Goal: Find specific page/section: Find specific page/section

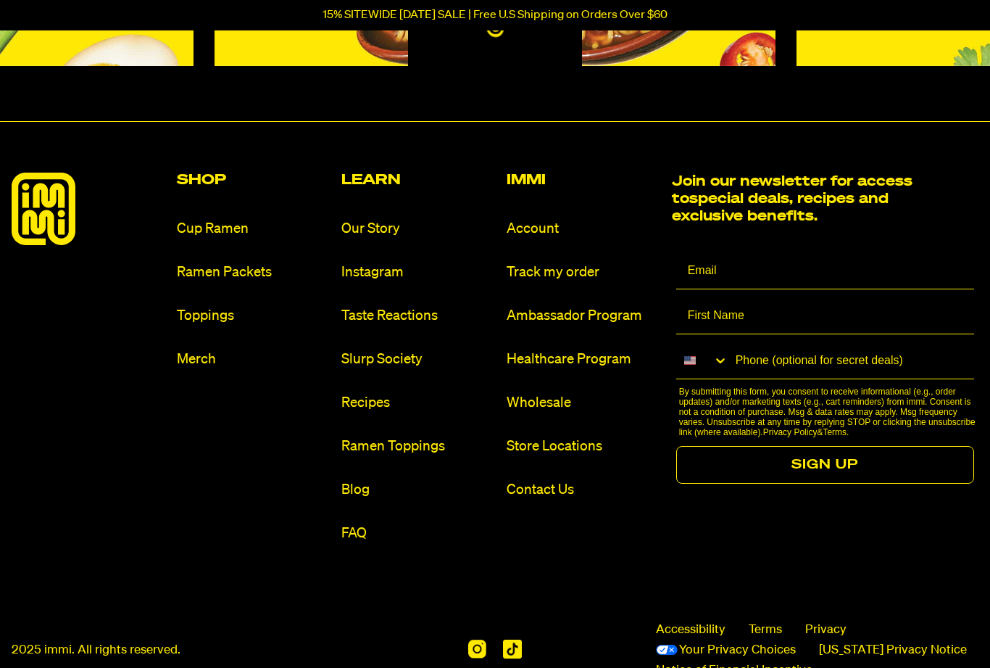
scroll to position [6727, 0]
click at [343, 543] on link "FAQ" at bounding box center [418, 533] width 154 height 20
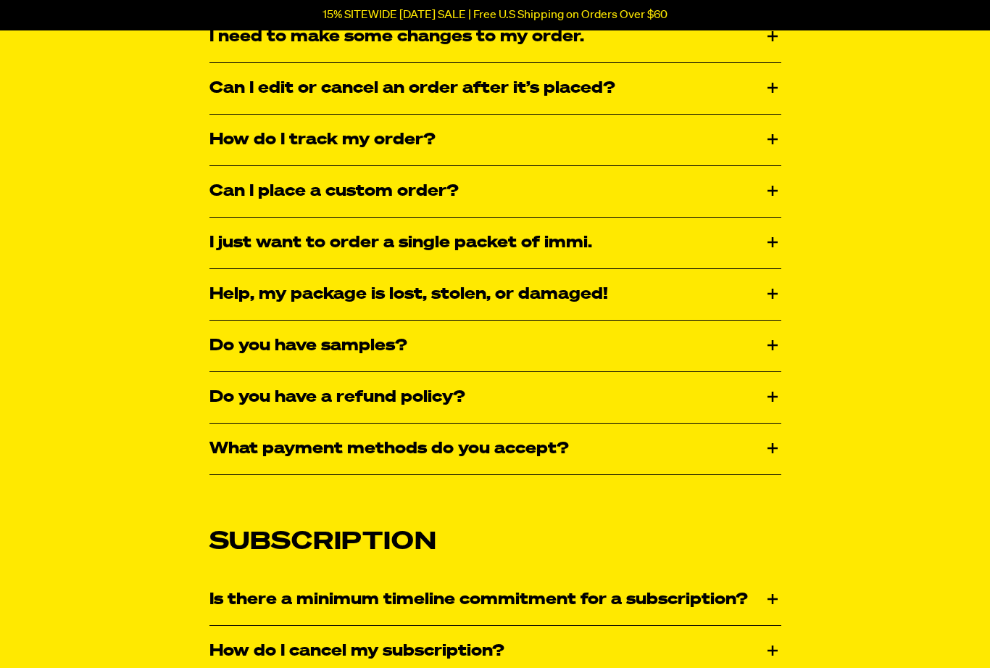
scroll to position [683, 0]
click at [772, 354] on div "Do you have samples?" at bounding box center [496, 345] width 572 height 51
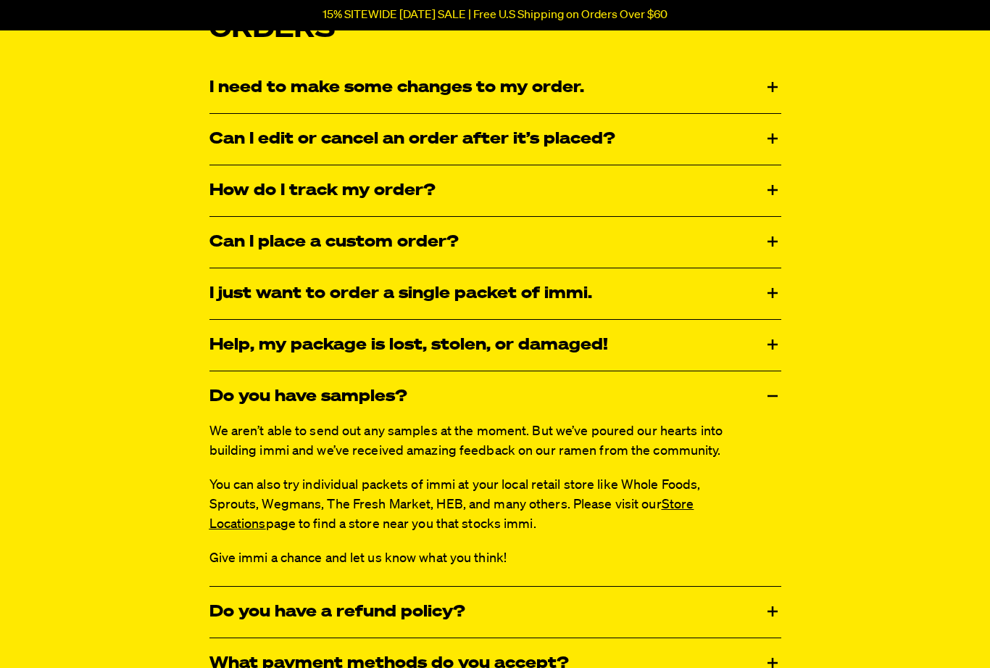
scroll to position [632, 0]
click at [689, 507] on link "Store Locations" at bounding box center [452, 514] width 485 height 33
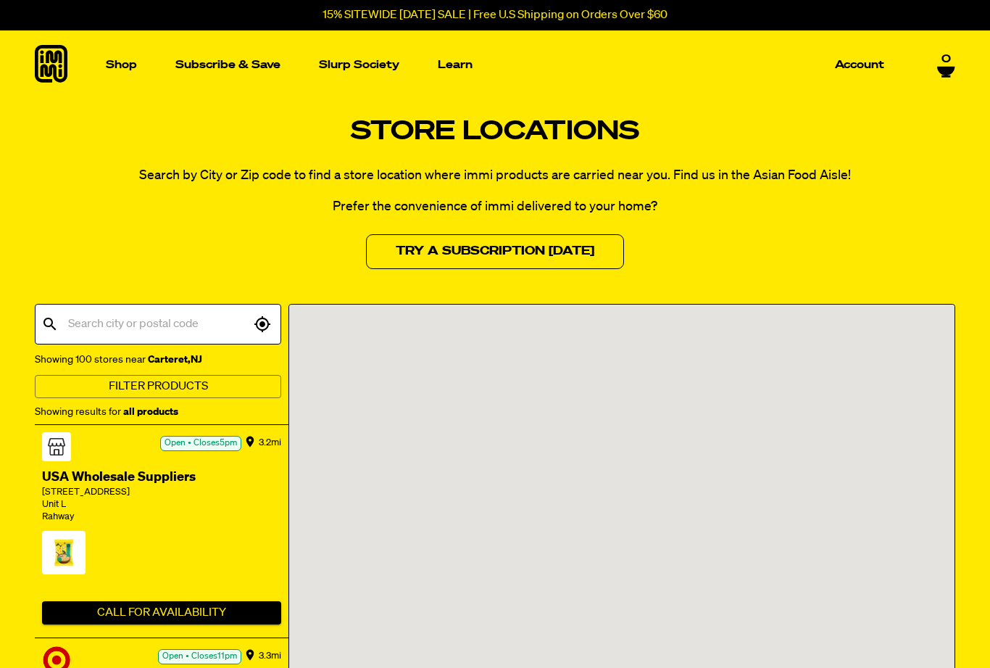
click at [204, 322] on input "text" at bounding box center [158, 324] width 186 height 28
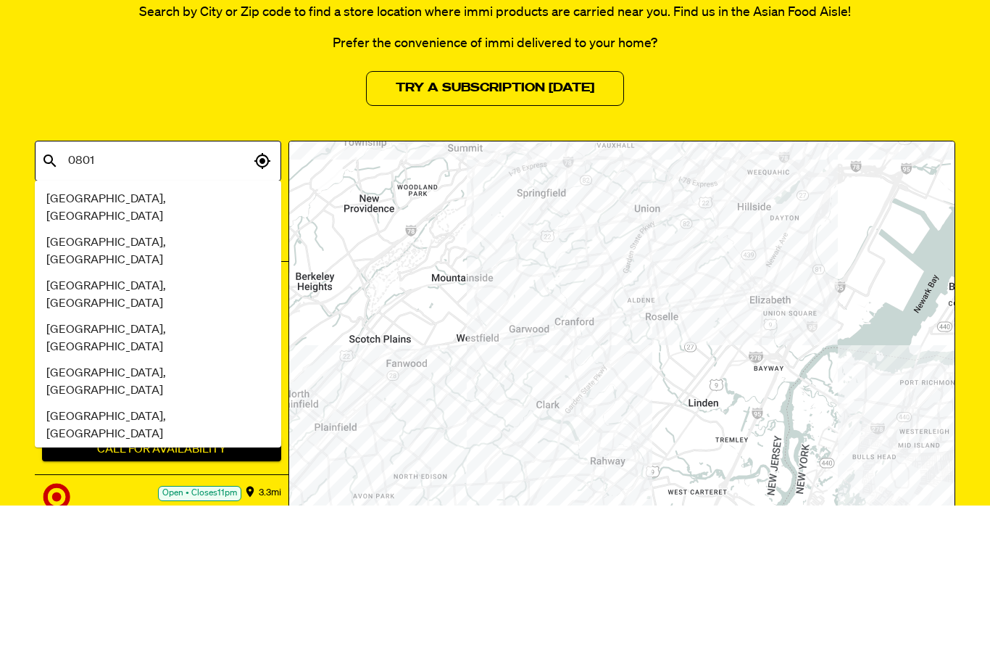
type input "08016"
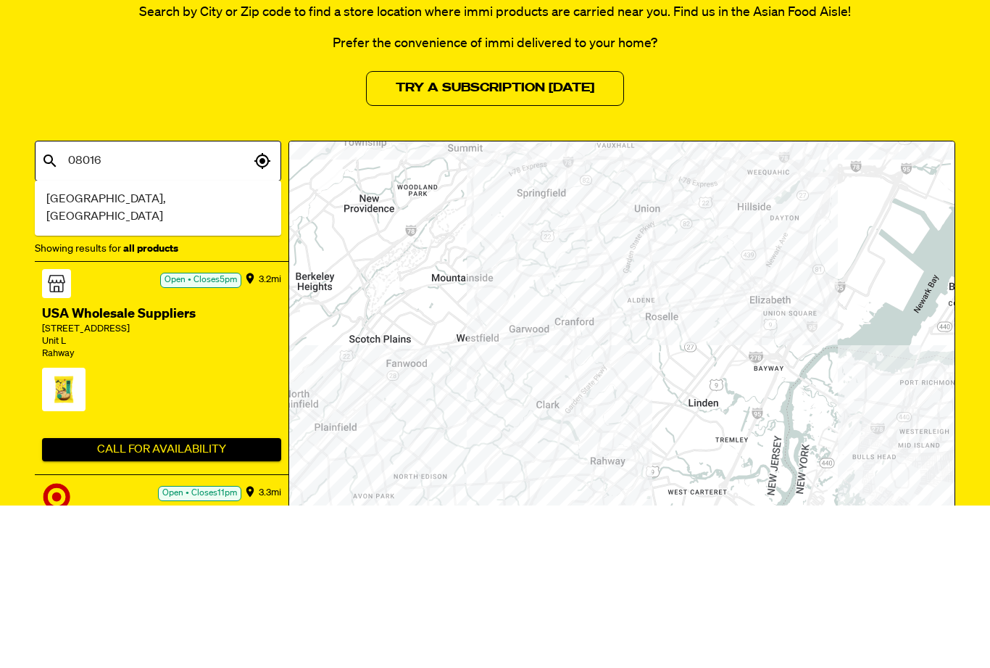
click at [86, 354] on span "[GEOGRAPHIC_DATA], [GEOGRAPHIC_DATA]" at bounding box center [157, 371] width 223 height 35
